Goal: Find specific page/section: Find specific page/section

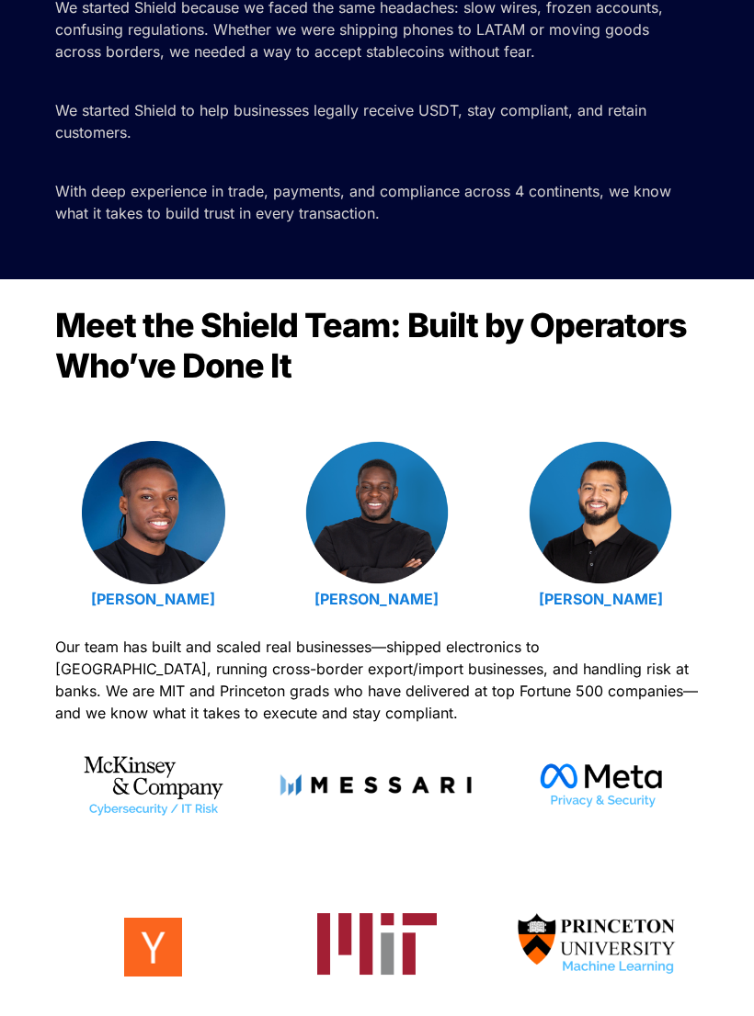
scroll to position [321, 0]
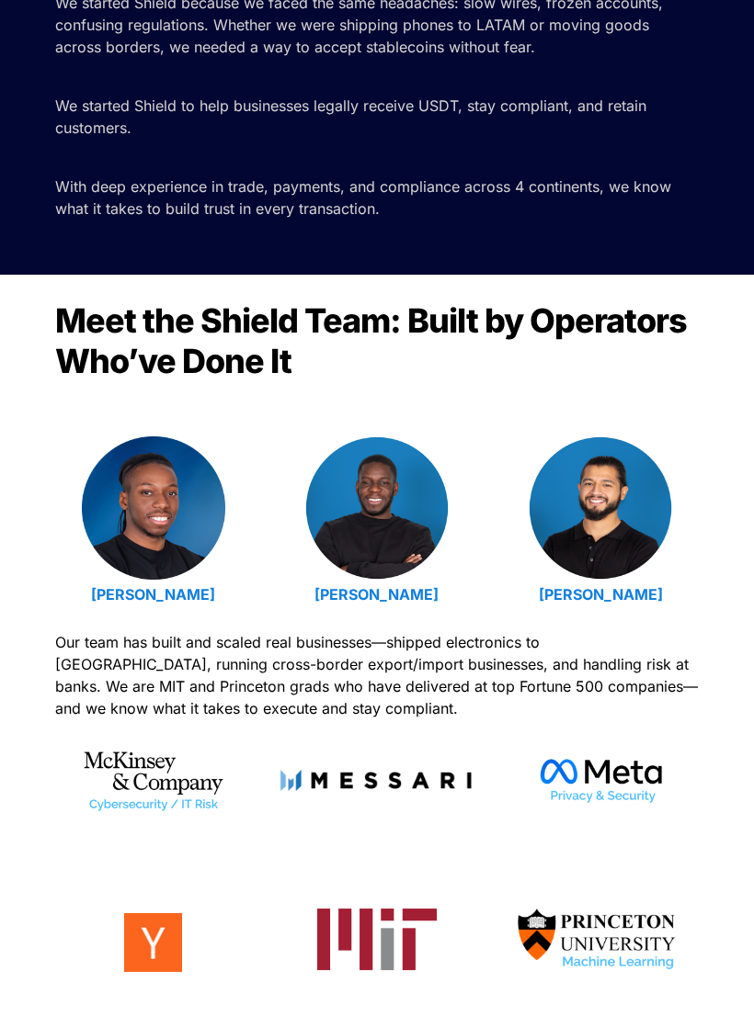
click at [184, 529] on img at bounding box center [153, 508] width 143 height 143
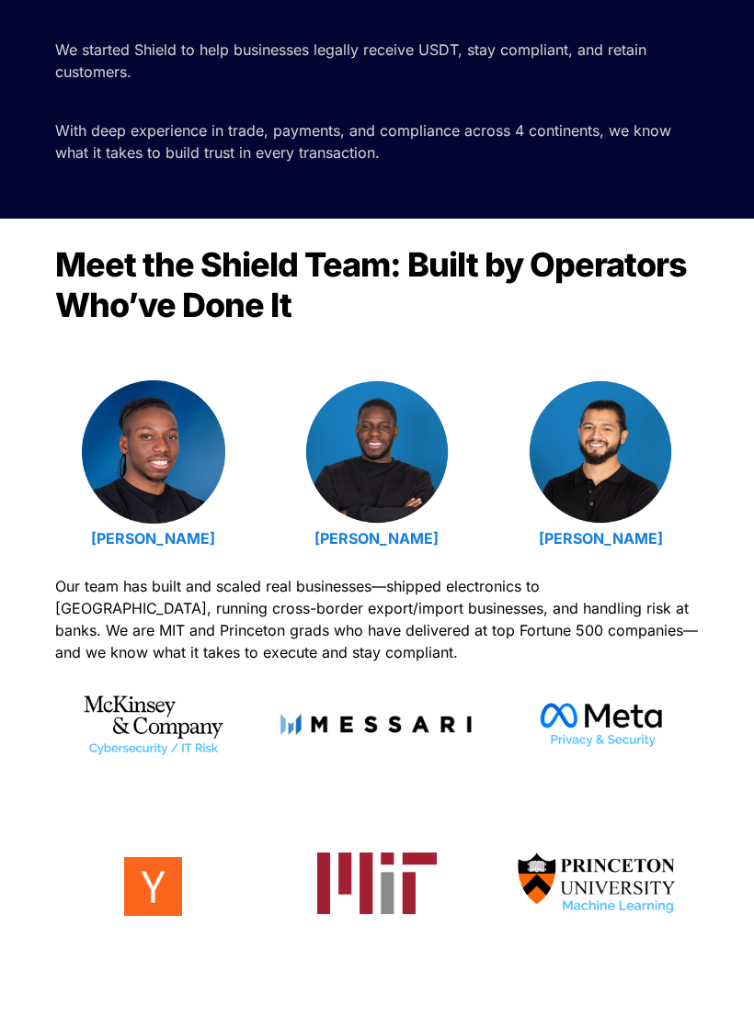
scroll to position [377, 0]
click at [402, 507] on img at bounding box center [376, 451] width 143 height 143
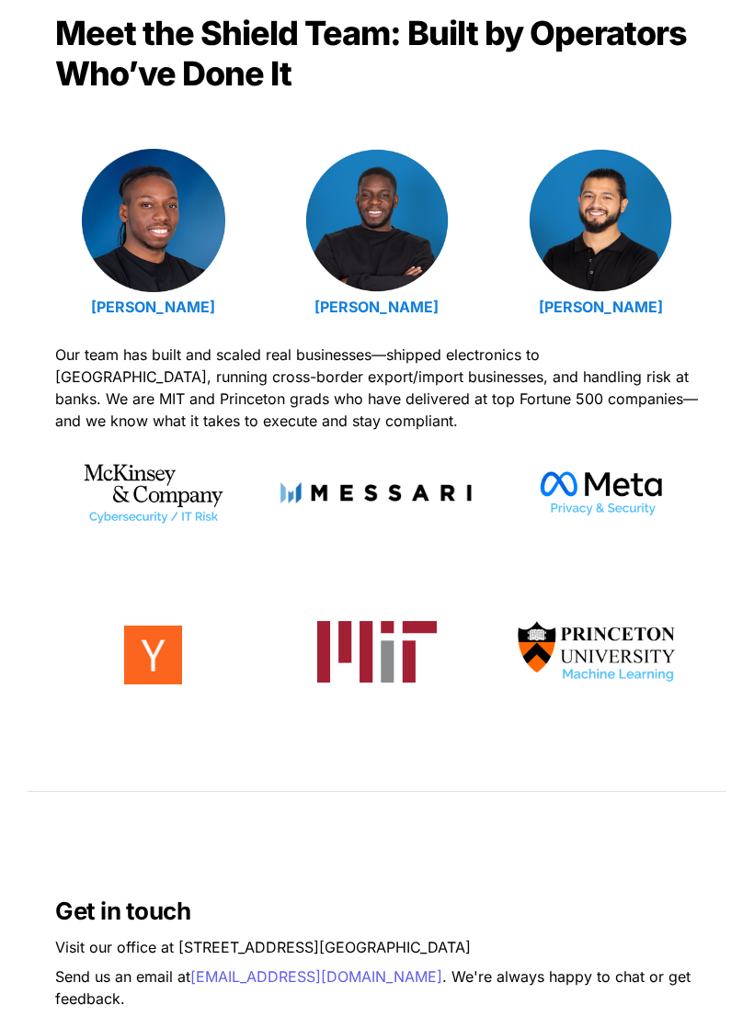
scroll to position [608, 0]
click at [625, 221] on img at bounding box center [599, 220] width 143 height 143
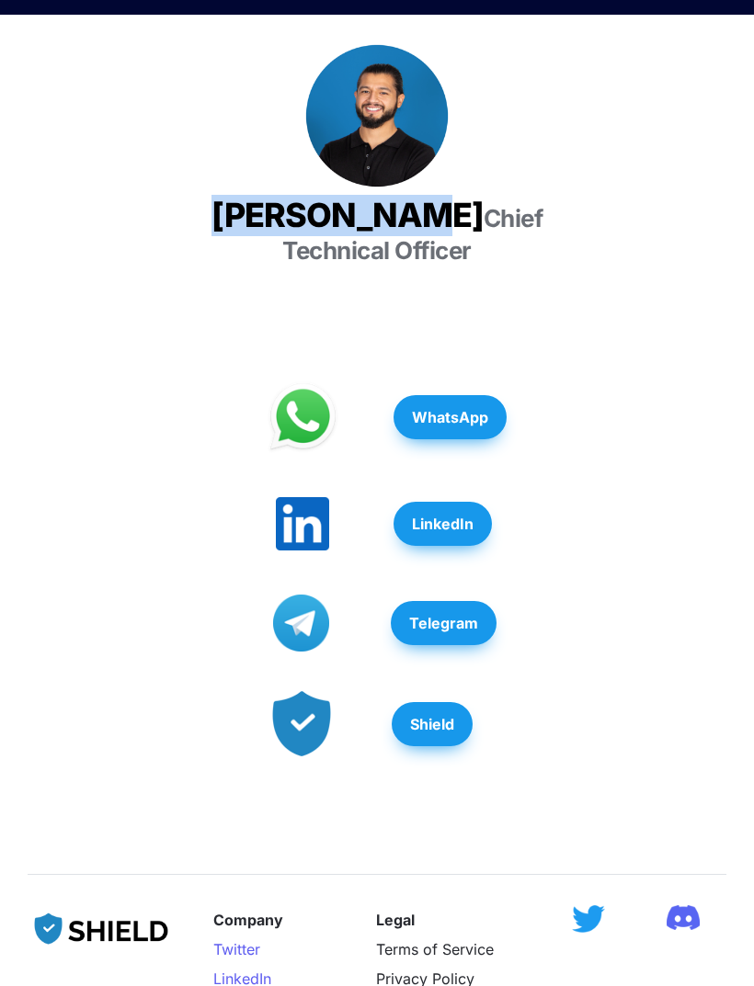
scroll to position [372, 0]
